Goal: Communication & Community: Connect with others

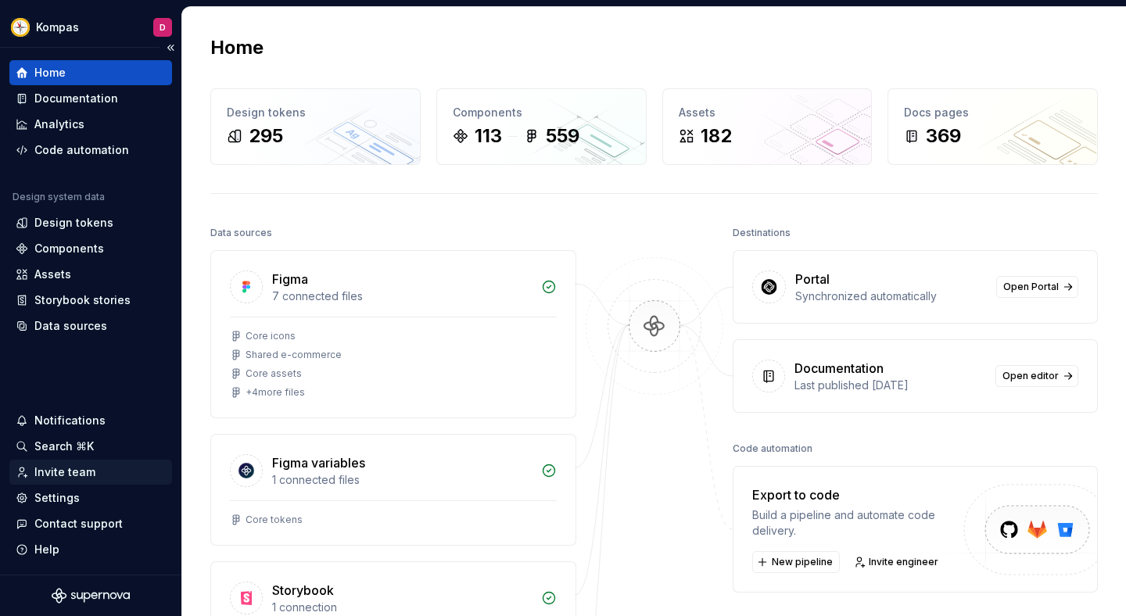
click at [80, 477] on div "Invite team" at bounding box center [64, 472] width 61 height 16
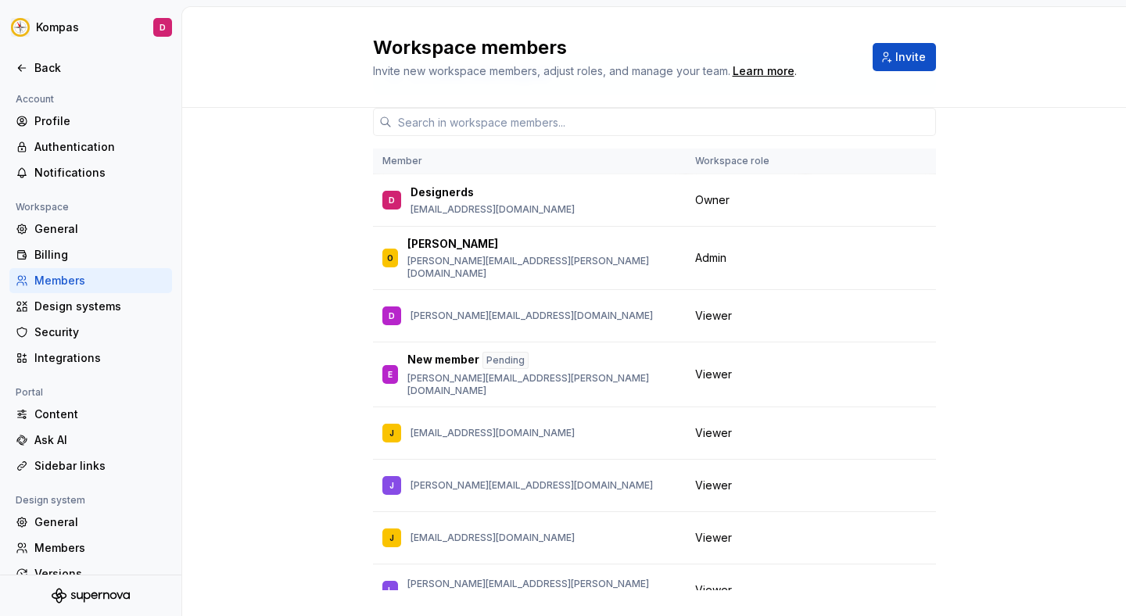
scroll to position [72, 0]
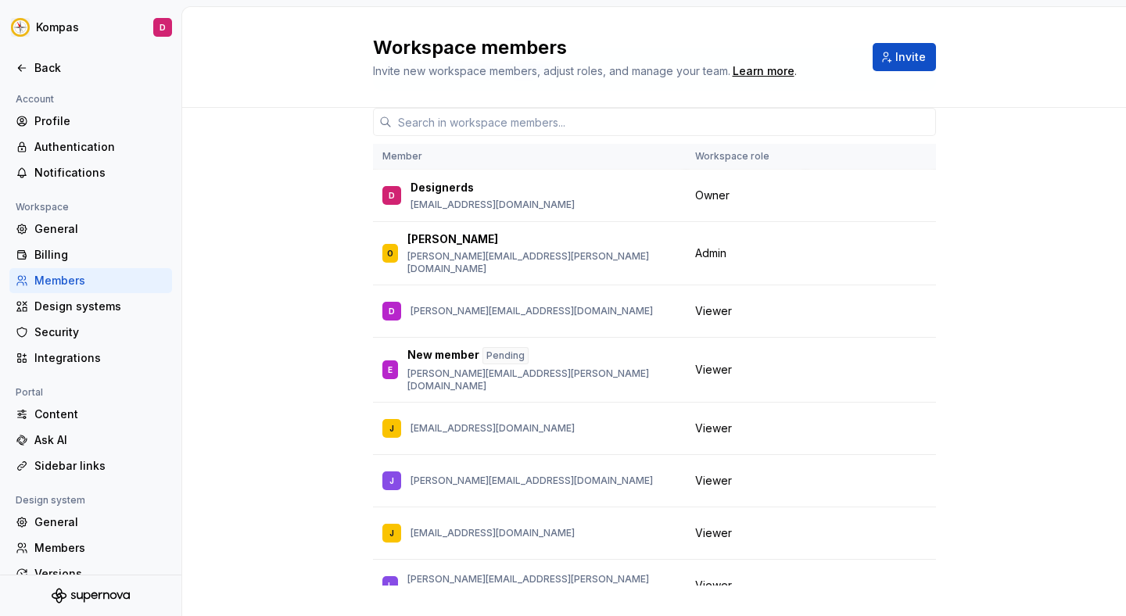
click at [471, 155] on th "Member" at bounding box center [529, 157] width 313 height 26
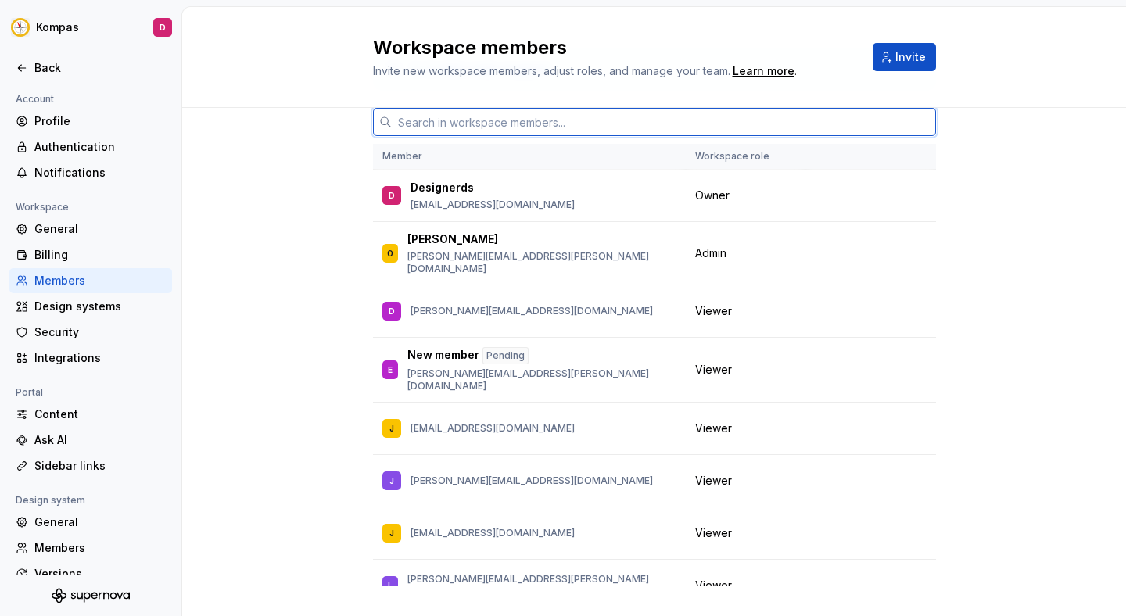
click at [494, 118] on input "text" at bounding box center [664, 122] width 544 height 28
type input "luc"
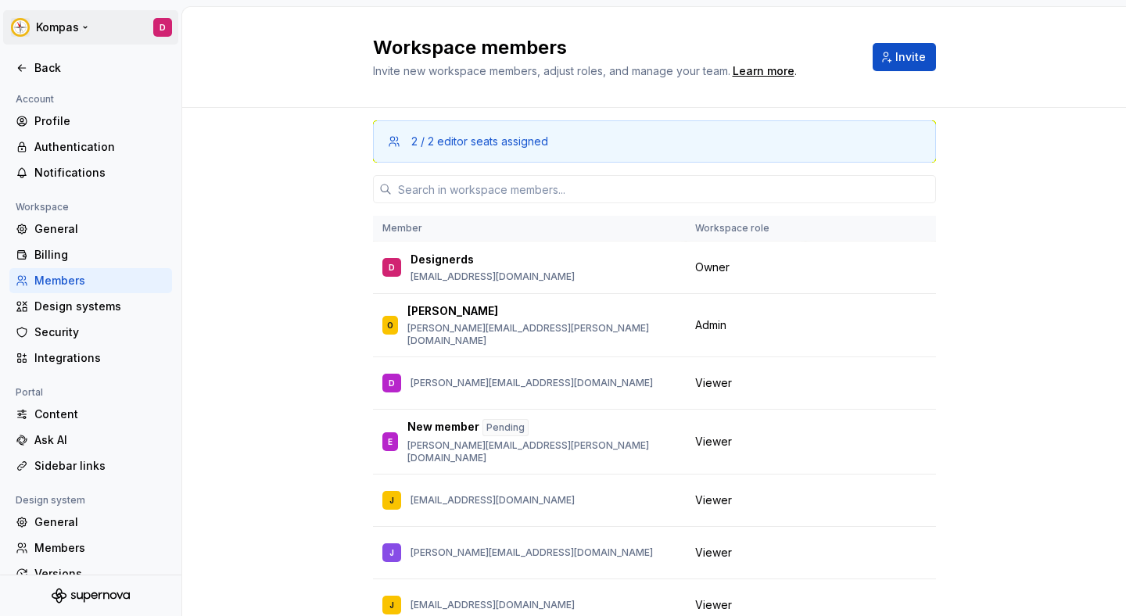
click at [162, 27] on html "Kompas D Back Account Profile Authentication Notifications Workspace General Bi…" at bounding box center [563, 308] width 1126 height 616
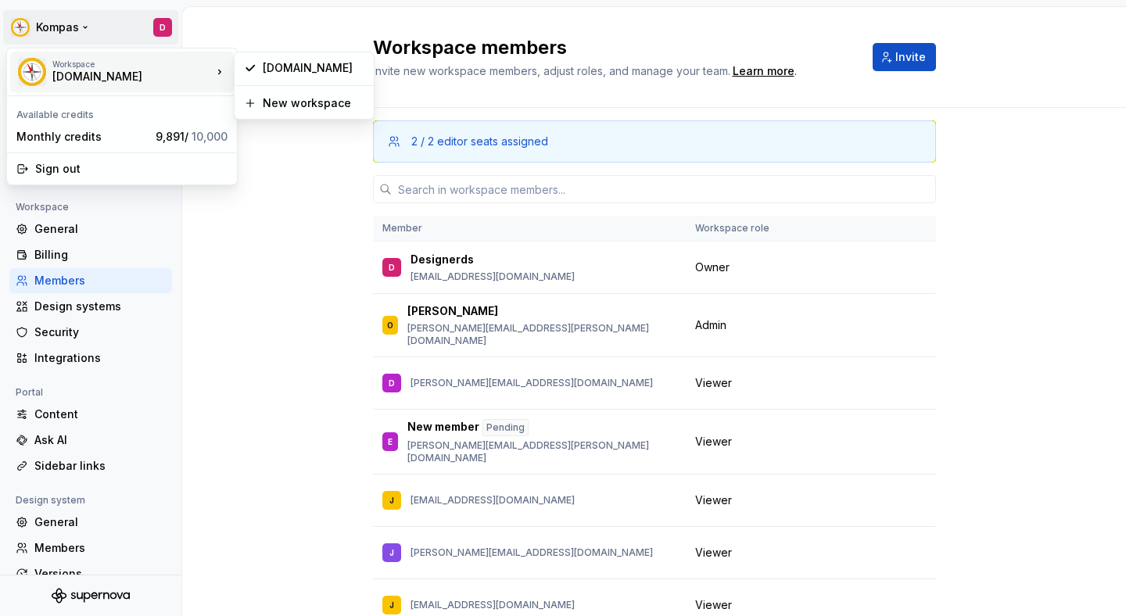
click at [315, 226] on html "Kompas D Back Account Profile Authentication Notifications Workspace General Bi…" at bounding box center [563, 308] width 1126 height 616
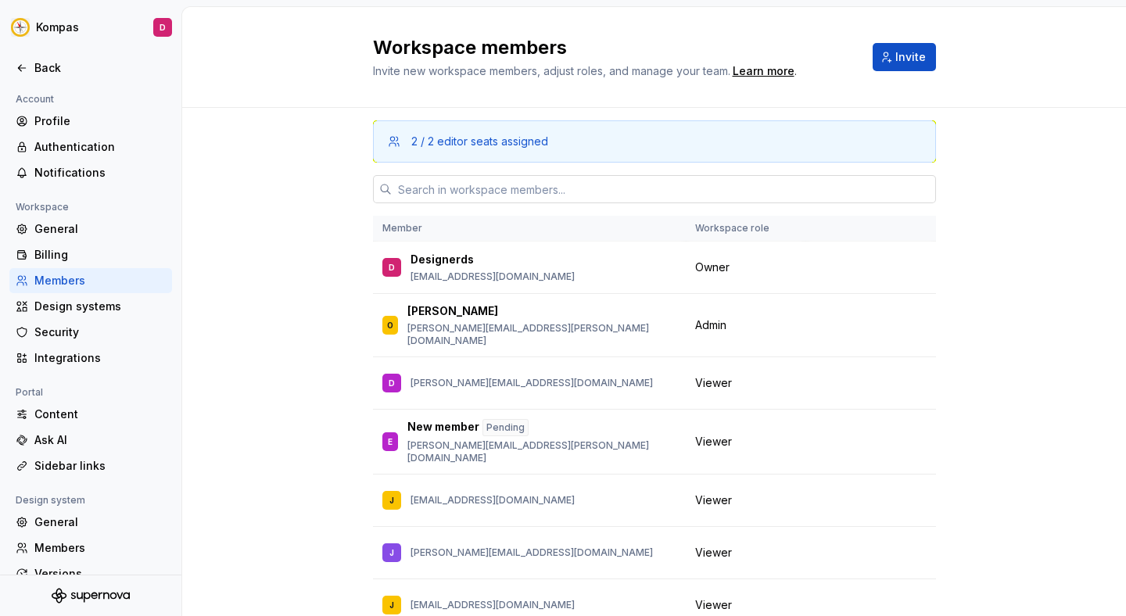
click at [443, 188] on input "text" at bounding box center [664, 189] width 544 height 28
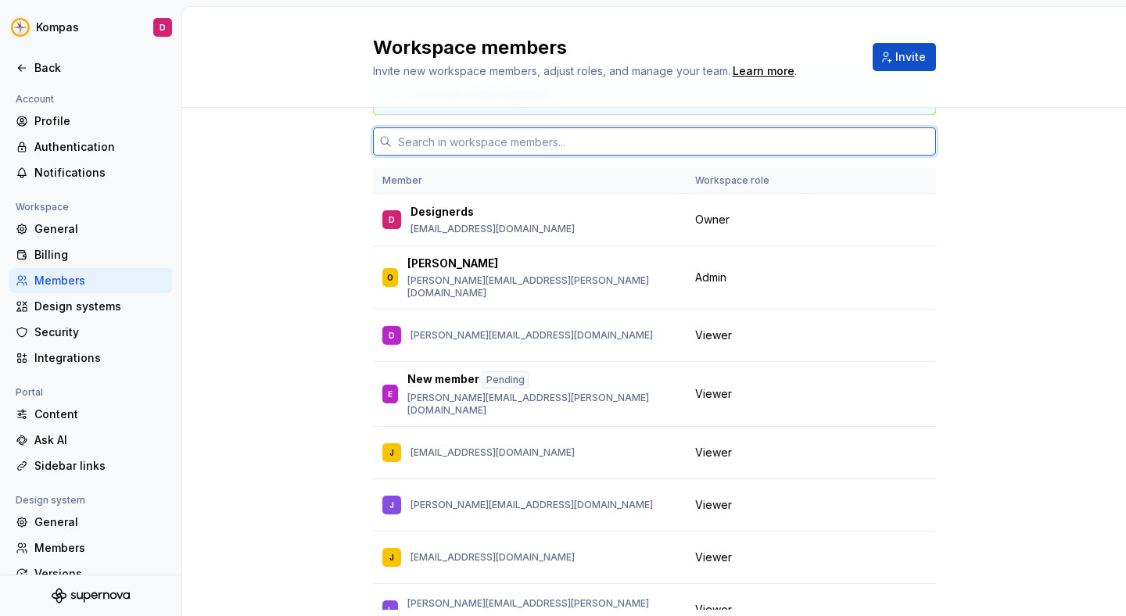
scroll to position [9, 0]
